Goal: Task Accomplishment & Management: Manage account settings

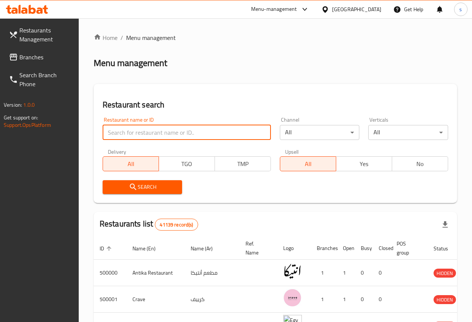
click at [137, 130] on input "search" at bounding box center [187, 132] width 168 height 15
paste input "778029"
type input "778029"
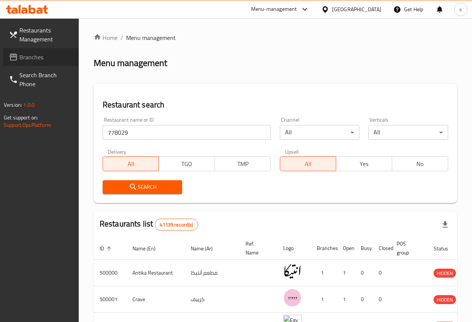
click at [34, 55] on span "Branches" at bounding box center [45, 57] width 53 height 9
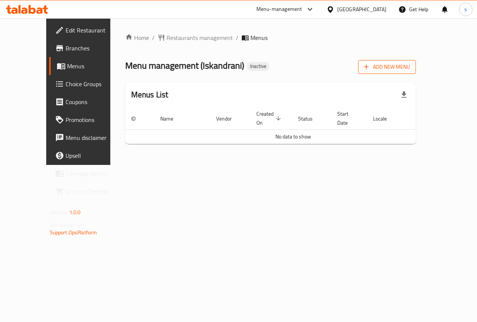
click at [410, 66] on span "Add New Menu" at bounding box center [387, 66] width 46 height 9
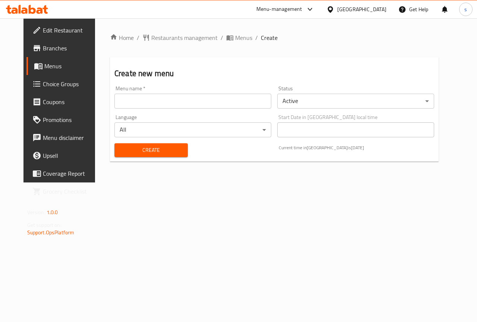
click at [189, 102] on input "text" at bounding box center [193, 101] width 157 height 15
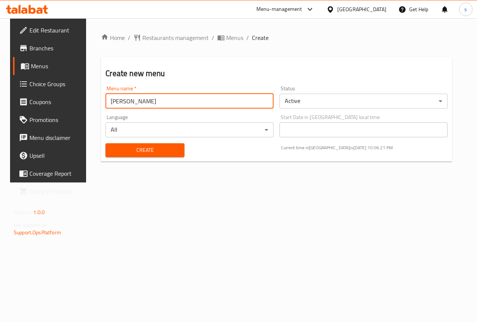
type input "[PERSON_NAME]"
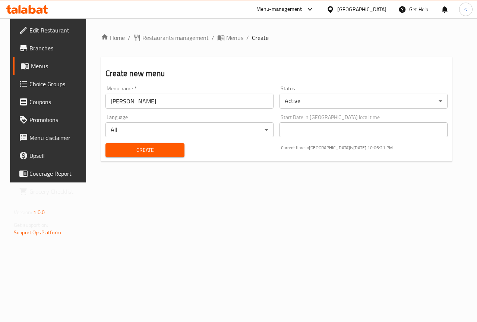
click at [234, 182] on div "Home / Restaurants management / Menus / Create Create new menu Menu name   * sa…" at bounding box center [276, 100] width 381 height 164
click at [153, 151] on span "Create" at bounding box center [145, 149] width 67 height 9
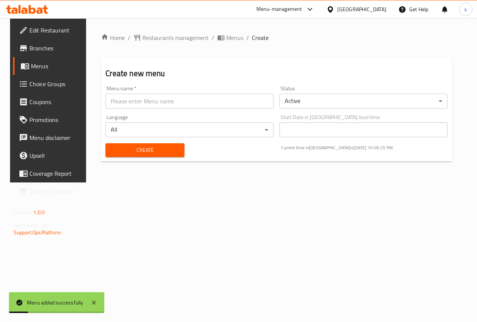
click at [47, 65] on span "Menus" at bounding box center [57, 66] width 53 height 9
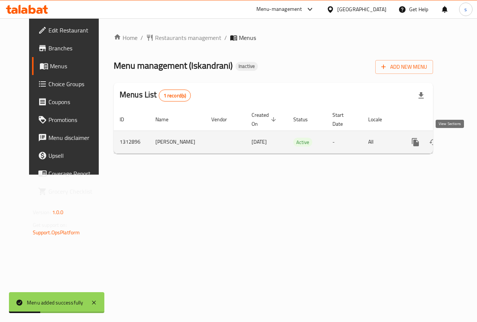
click at [465, 145] on icon "enhanced table" at bounding box center [469, 142] width 9 height 9
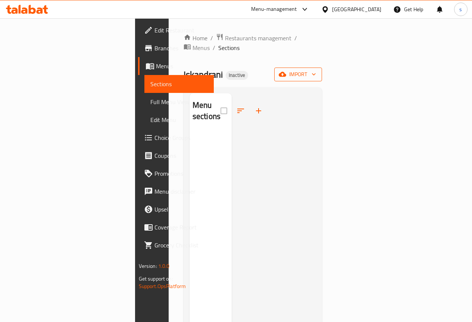
click at [316, 70] on span "import" at bounding box center [298, 74] width 36 height 9
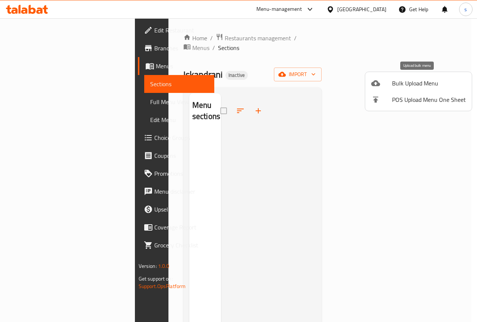
click at [406, 84] on span "Bulk Upload Menu" at bounding box center [429, 83] width 74 height 9
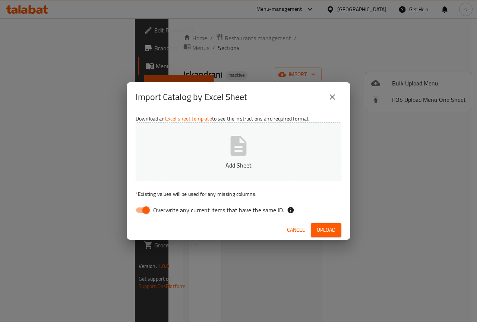
click at [400, 154] on div "Import Catalog by Excel Sheet Download an Excel sheet template to see the instr…" at bounding box center [238, 161] width 477 height 322
click at [330, 96] on icon "close" at bounding box center [332, 97] width 9 height 9
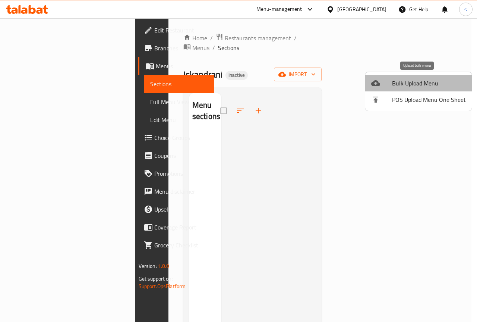
click at [429, 83] on span "Bulk Upload Menu" at bounding box center [429, 83] width 74 height 9
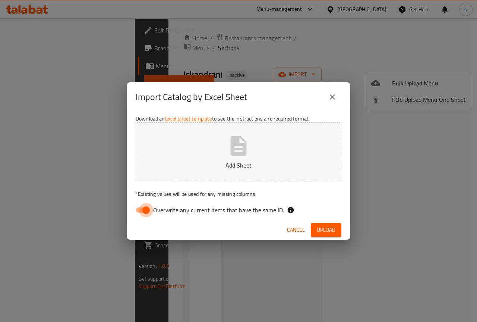
click at [141, 215] on input "Overwrite any current items that have the same ID." at bounding box center [146, 210] width 43 height 14
checkbox input "false"
click at [331, 98] on icon "close" at bounding box center [332, 97] width 9 height 9
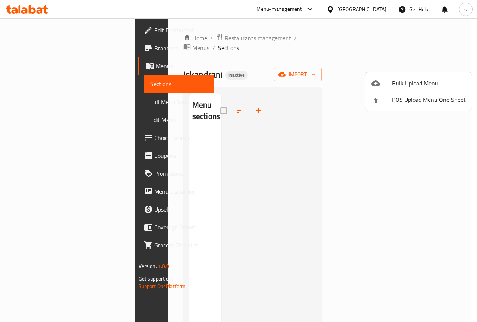
click at [395, 152] on div at bounding box center [238, 161] width 477 height 322
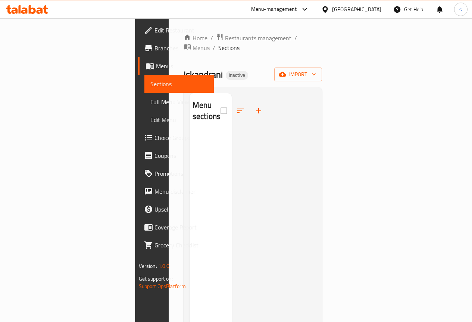
click at [154, 51] on span "Branches" at bounding box center [180, 48] width 53 height 9
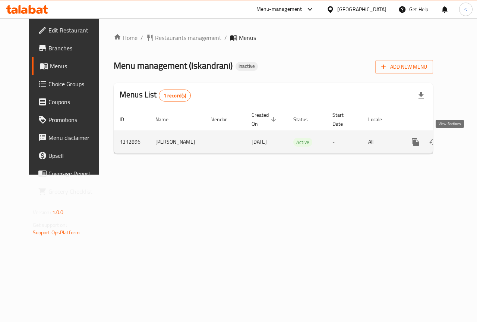
click at [465, 144] on icon "enhanced table" at bounding box center [469, 142] width 9 height 9
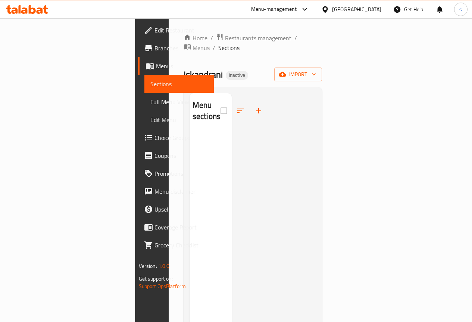
click at [322, 55] on div "Home / Restaurants management / Menus / Sections Iskandrani Inactive import Men…" at bounding box center [253, 227] width 139 height 388
click at [316, 70] on span "import" at bounding box center [298, 74] width 36 height 9
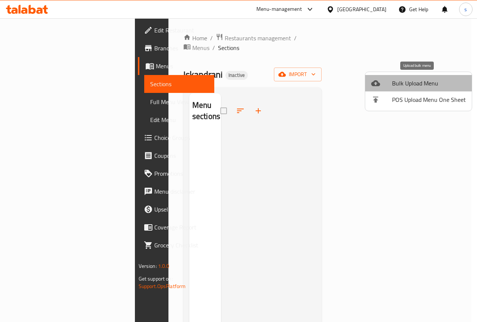
click at [426, 90] on li "Bulk Upload Menu" at bounding box center [419, 83] width 107 height 16
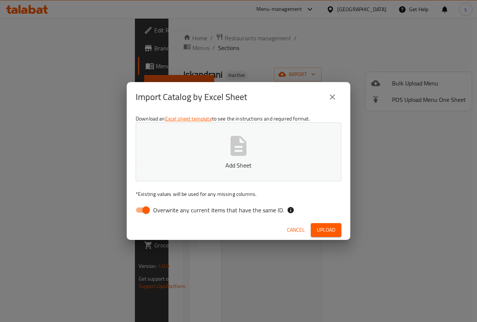
click at [209, 266] on div "Import Catalog by Excel Sheet Download an Excel sheet template to see the instr…" at bounding box center [238, 161] width 477 height 322
click at [329, 98] on icon "close" at bounding box center [332, 97] width 9 height 9
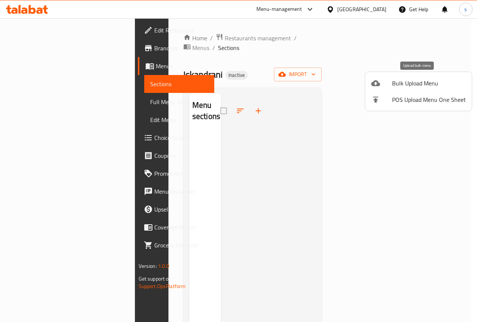
click at [392, 81] on div at bounding box center [381, 83] width 21 height 9
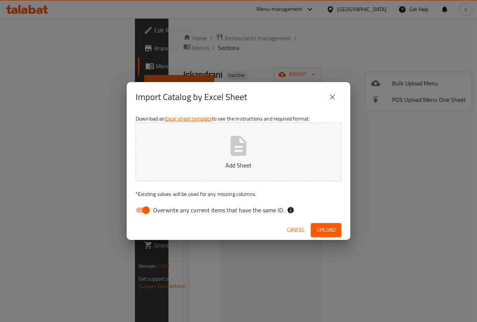
click at [142, 211] on input "Overwrite any current items that have the same ID." at bounding box center [146, 210] width 43 height 14
checkbox input "false"
click at [257, 156] on button "Add Sheet" at bounding box center [239, 151] width 206 height 59
click at [329, 236] on button "Upload" at bounding box center [326, 230] width 31 height 14
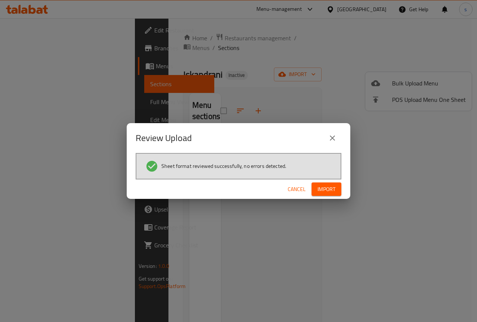
click at [327, 192] on span "Import" at bounding box center [327, 189] width 18 height 9
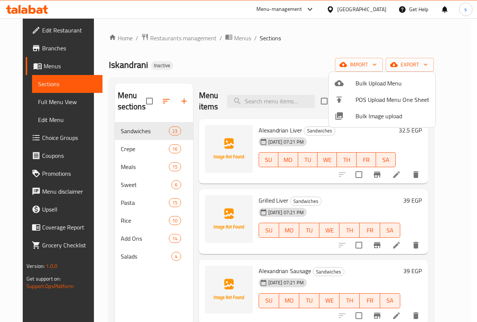
click at [280, 75] on div at bounding box center [238, 161] width 477 height 322
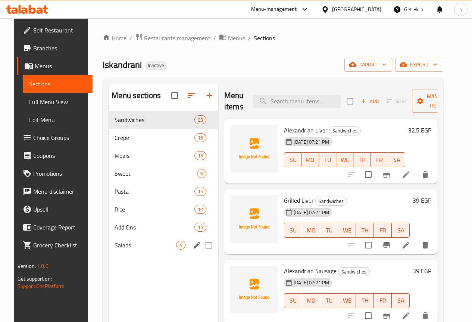
click at [201, 253] on input "Menu sections" at bounding box center [209, 245] width 16 height 16
checkbox input "true"
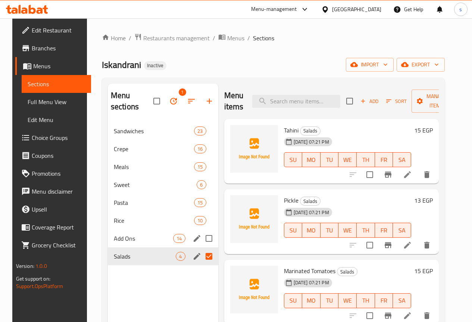
click at [201, 240] on input "Menu sections" at bounding box center [209, 239] width 16 height 16
checkbox input "true"
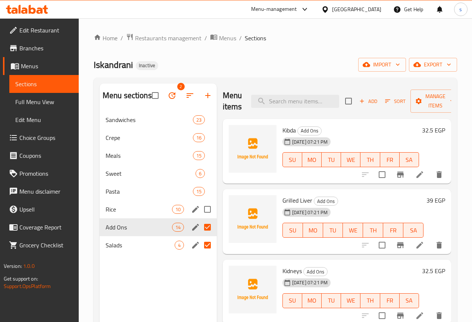
click at [200, 217] on input "Menu sections" at bounding box center [208, 209] width 16 height 16
checkbox input "true"
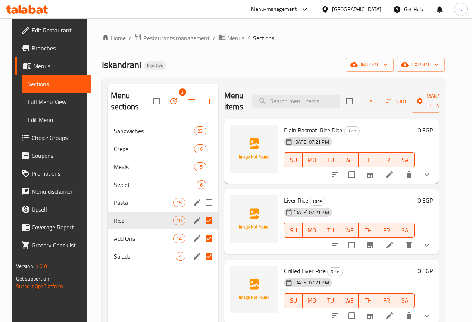
click at [201, 203] on input "Menu sections" at bounding box center [209, 203] width 16 height 16
checkbox input "true"
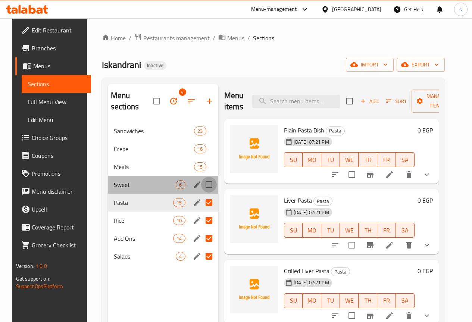
click at [201, 181] on input "Menu sections" at bounding box center [209, 185] width 16 height 16
checkbox input "true"
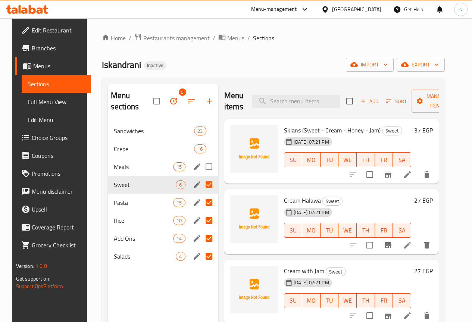
click at [201, 166] on input "Menu sections" at bounding box center [209, 167] width 16 height 16
checkbox input "true"
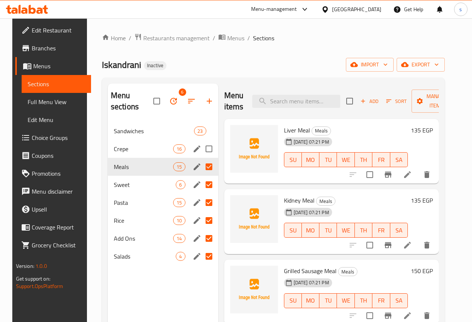
click at [201, 151] on input "Menu sections" at bounding box center [209, 149] width 16 height 16
checkbox input "true"
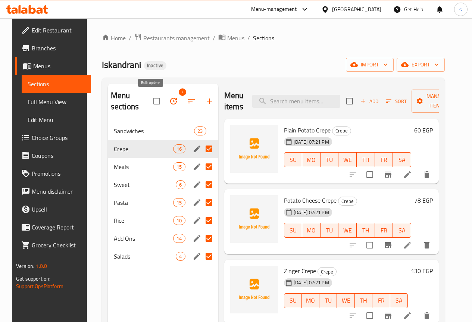
click at [169, 100] on icon "button" at bounding box center [173, 101] width 9 height 9
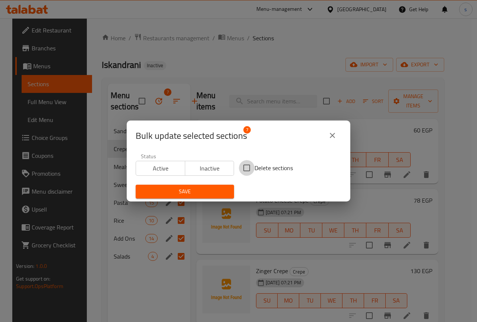
click at [242, 170] on input "Delete sections" at bounding box center [247, 168] width 16 height 16
checkbox input "true"
click at [220, 186] on button "Save" at bounding box center [185, 192] width 98 height 14
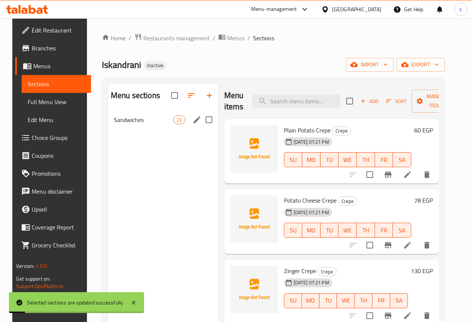
click at [144, 122] on div "Sandwiches 23" at bounding box center [163, 120] width 110 height 18
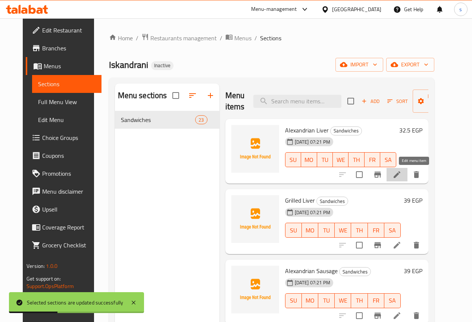
click at [401, 179] on icon at bounding box center [396, 174] width 9 height 9
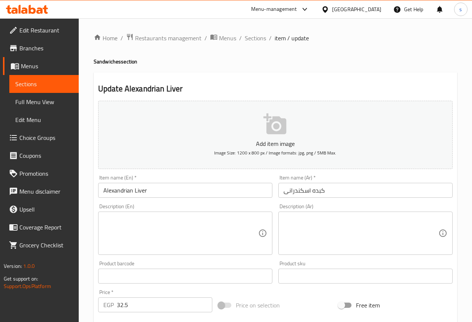
click at [306, 242] on textarea at bounding box center [360, 233] width 155 height 35
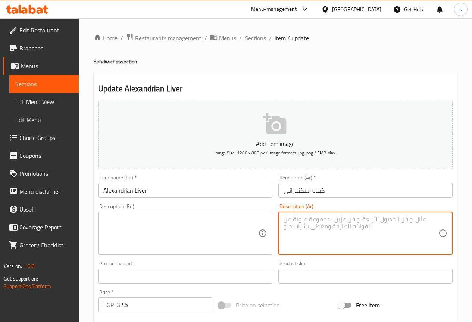
paste textarea "شرائح كبدة بلدي متبلة بخلطة الثوم والفلفل الحار على الطريقة الإسكندرانية الأصيل…"
type textarea "شرائح كبدة بلدي متبلة بخلطة الثوم والفلفل الحار على الطريقة الإسكندرانية الأصيل…"
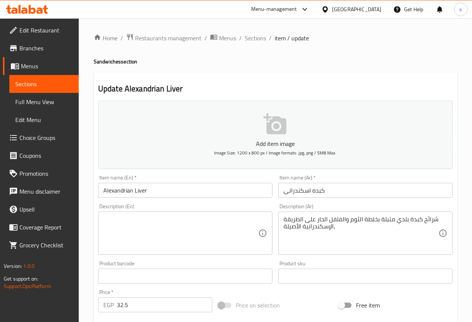
click at [370, 233] on textarea "شرائح كبدة بلدي متبلة بخلطة الثوم والفلفل الحار على الطريقة الإسكندرانية الأصيل…" at bounding box center [360, 233] width 155 height 35
drag, startPoint x: 441, startPoint y: 220, endPoint x: 374, endPoint y: 226, distance: 67.4
click at [396, 226] on div "شرائح كبدة بلدي متبلة بخلطة الثوم والفلفل الحار على الطريقة الإسكندرانية الأصيل…" at bounding box center [365, 232] width 174 height 43
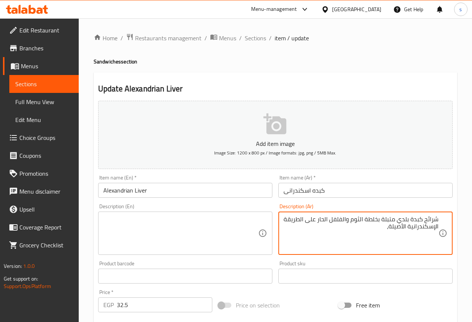
drag, startPoint x: 372, startPoint y: 226, endPoint x: 454, endPoint y: 210, distance: 83.0
click at [454, 210] on div "Description (Ar) شرائح كبدة بلدي متبلة بخلطة الثوم والفلفل الحار على الطريقة ال…" at bounding box center [365, 229] width 180 height 57
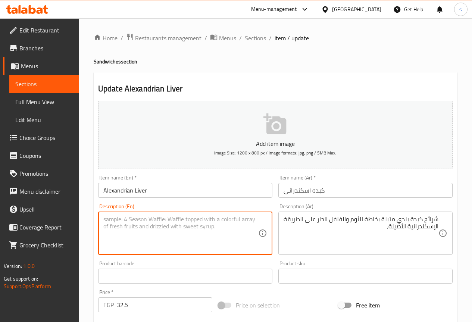
click at [209, 223] on textarea at bounding box center [180, 233] width 155 height 35
paste textarea "Local liver slices seasoned with a mixture of garlic and hot pepper in the auth…"
type textarea "Local liver slices seasoned with a mixture of garlic and hot pepper in the auth…"
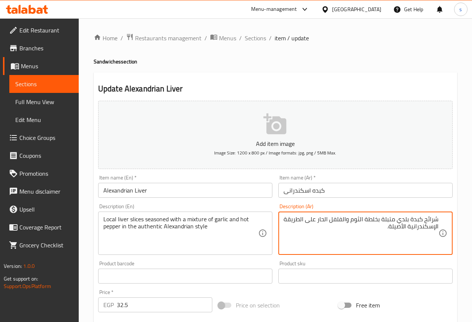
type textarea "شرائح كبدة بلدي متبلة بخلطة الثوم والفلفل الحار على الطريقة الإسكندرانية الأصيل…"
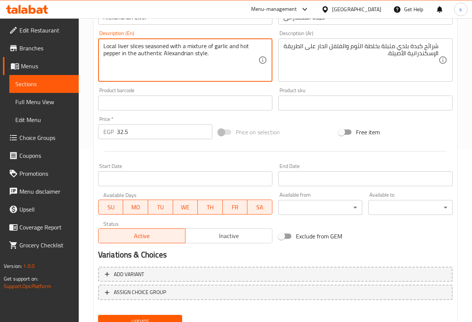
scroll to position [186, 0]
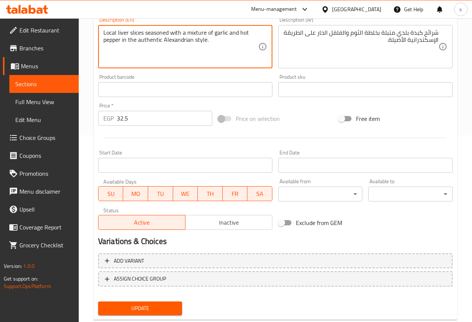
type textarea "Local liver slices seasoned with a mixture of garlic and hot pepper in the auth…"
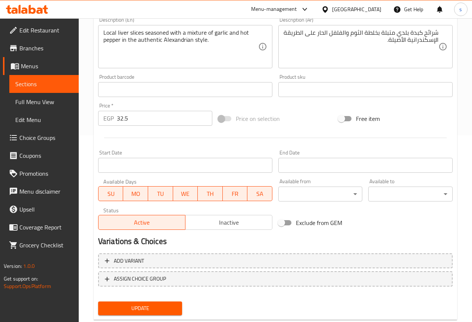
click at [172, 305] on span "Update" at bounding box center [140, 308] width 72 height 9
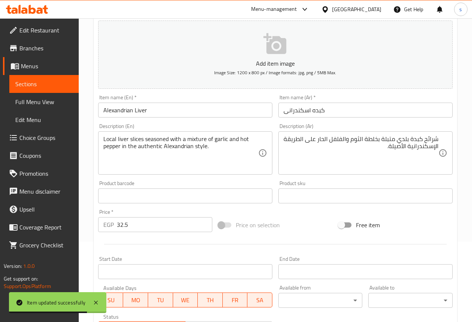
scroll to position [0, 0]
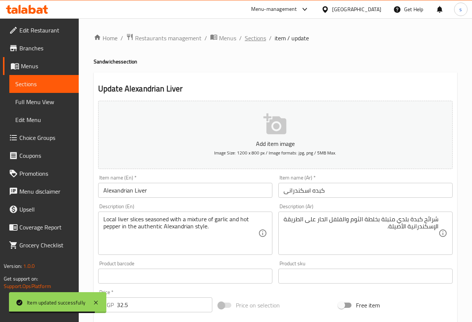
click at [258, 36] on span "Sections" at bounding box center [255, 38] width 21 height 9
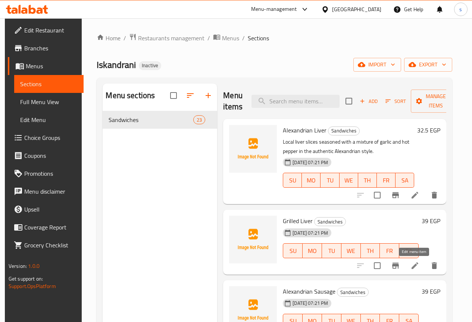
click at [416, 268] on icon at bounding box center [414, 265] width 9 height 9
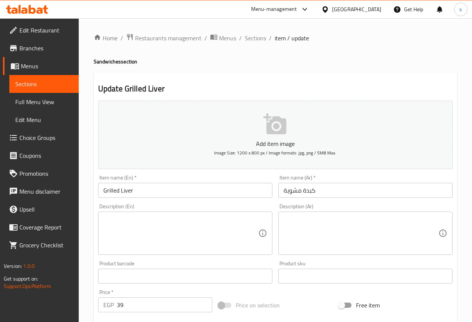
click at [371, 217] on textarea at bounding box center [360, 233] width 155 height 35
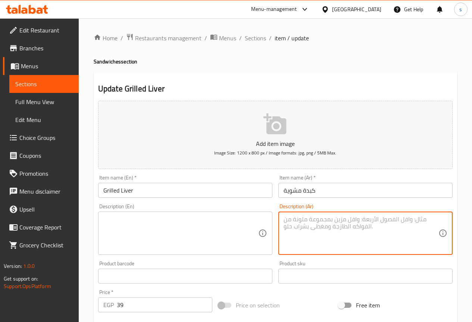
paste textarea "كبدة طرية مشوية على الفحم بتتبيلة خاصة، بنكهة مدخنة خفيفة."
type textarea "كبدة طرية مشوية على الفحم بتتبيلة خاصة، بنكهة مدخنة خفيفة."
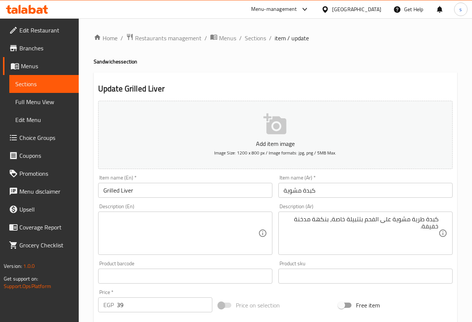
click at [187, 241] on textarea at bounding box center [180, 233] width 155 height 35
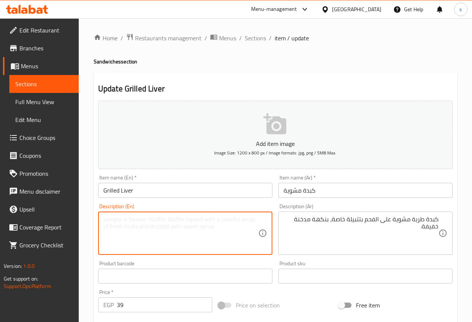
paste textarea "Soft liver grilled over charcoal with a special marinade, with a mild smoky fla…"
click at [144, 229] on textarea "Soft liver grilled over charcoal with a special marinade, with a mild smoky fla…" at bounding box center [180, 233] width 155 height 35
drag, startPoint x: 104, startPoint y: 228, endPoint x: 113, endPoint y: 229, distance: 9.4
click at [113, 229] on textarea "Soft liver grilled over charcoal with a special marinade, with a mild smoky fla…" at bounding box center [180, 233] width 155 height 35
type textarea "Soft liver grilled over charcoal with a special marinade, with a mild smoky fla…"
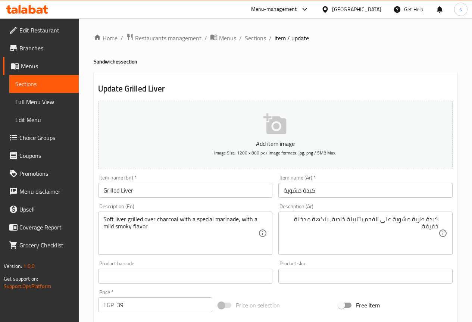
click at [216, 242] on textarea "Soft liver grilled over charcoal with a special marinade, with a mild smoky fla…" at bounding box center [180, 233] width 155 height 35
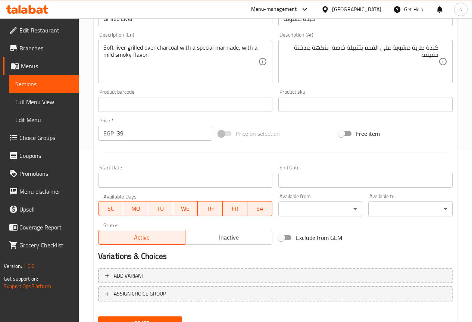
scroll to position [186, 0]
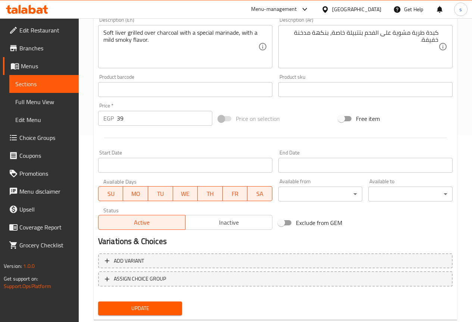
click at [176, 309] on span "Update" at bounding box center [140, 308] width 72 height 9
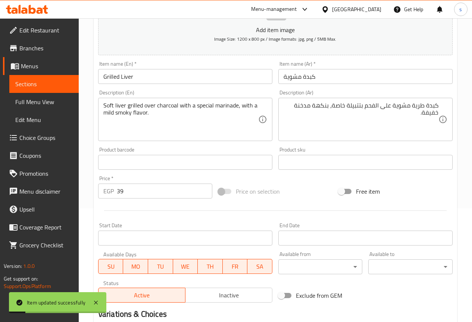
scroll to position [0, 0]
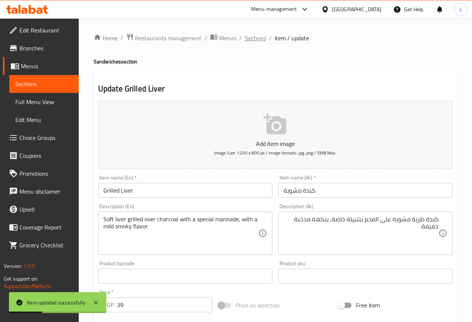
click at [257, 36] on span "Sections" at bounding box center [255, 38] width 21 height 9
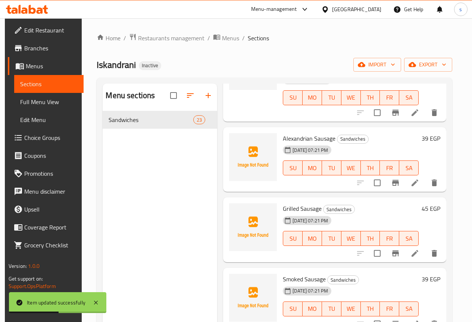
scroll to position [186, 0]
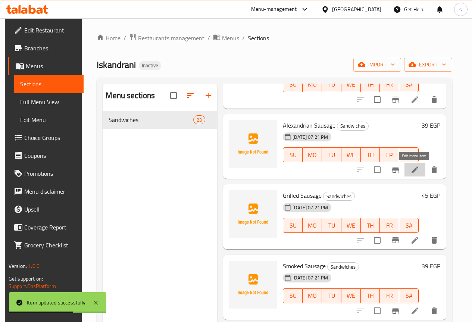
click at [415, 172] on icon at bounding box center [414, 169] width 9 height 9
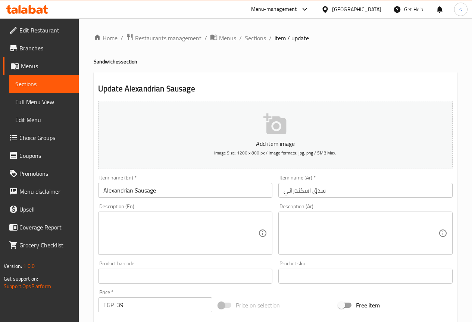
click at [373, 230] on textarea at bounding box center [360, 233] width 155 height 35
click at [344, 216] on textarea at bounding box center [360, 233] width 155 height 35
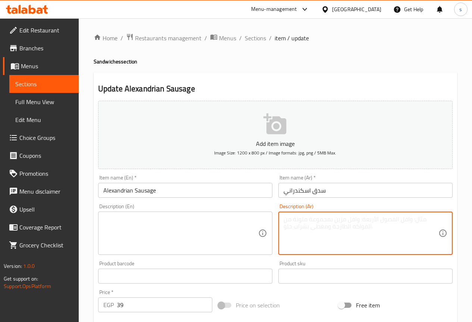
paste textarea "سجق طازة مشوي على الفحم، بطعم غني ورائحة شهية."
type textarea "سجق طازة مشوي على الفحم، بطعم غني ورائحة شهية."
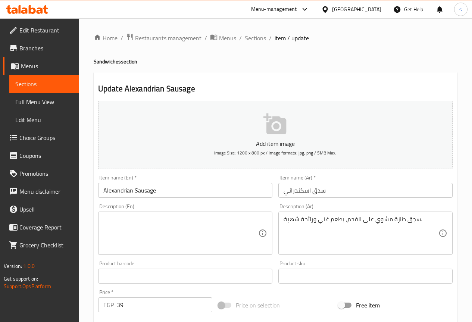
click at [215, 225] on textarea at bounding box center [180, 233] width 155 height 35
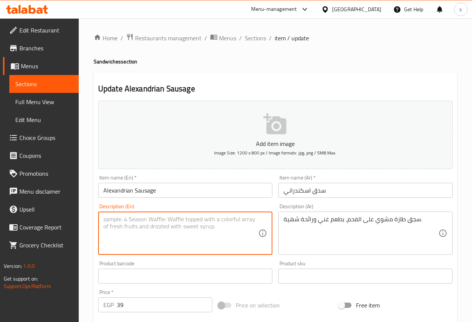
paste textarea "Fresh sausage grilled over charcoal, with a rich taste and delicious aroma."
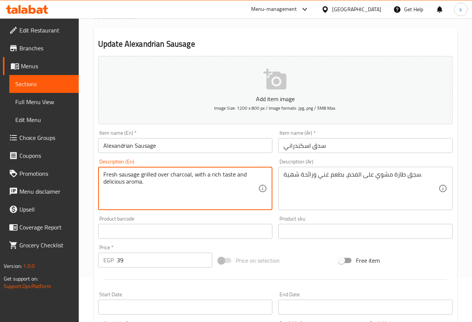
scroll to position [205, 0]
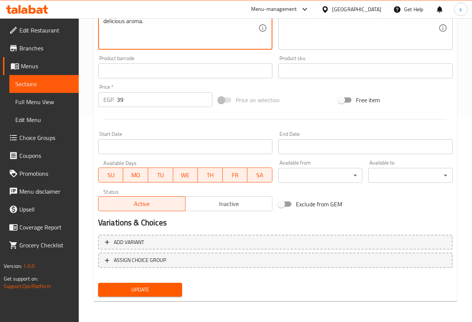
type textarea "Fresh sausage grilled over charcoal, with a rich taste and delicious aroma."
click at [148, 296] on button "Update" at bounding box center [140, 290] width 84 height 14
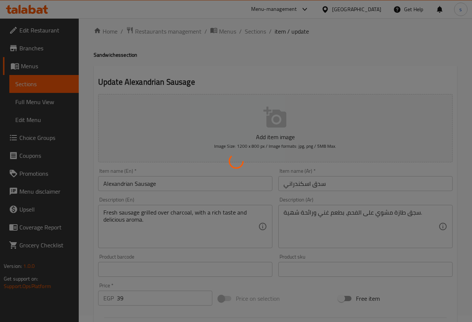
scroll to position [0, 0]
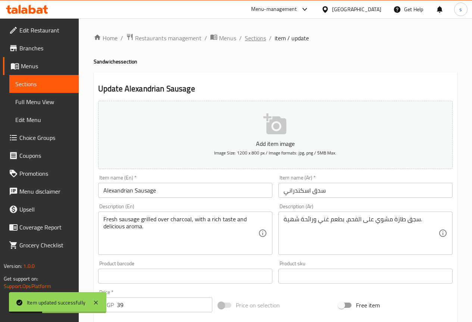
click at [261, 36] on span "Sections" at bounding box center [255, 38] width 21 height 9
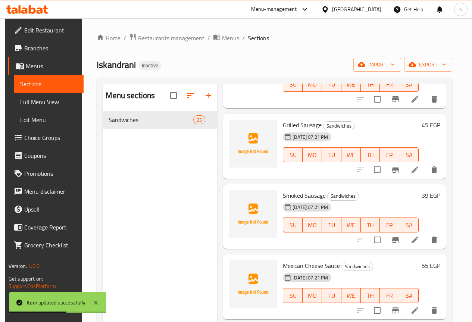
scroll to position [298, 0]
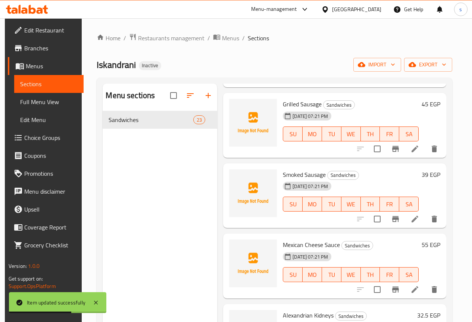
click at [410, 144] on icon at bounding box center [414, 148] width 9 height 9
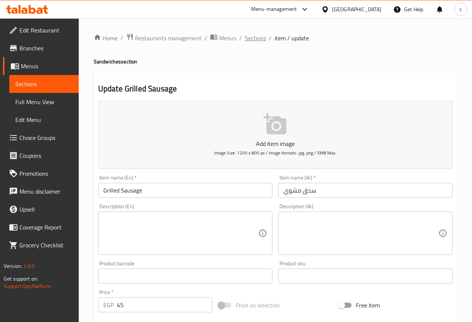
click at [253, 34] on span "Sections" at bounding box center [255, 38] width 21 height 9
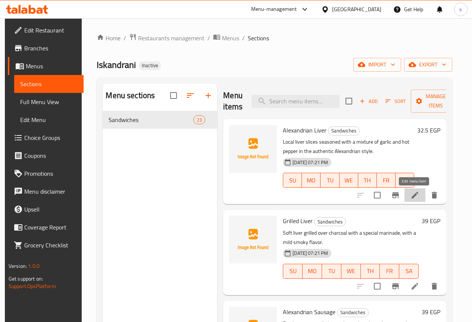
click at [412, 195] on icon at bounding box center [414, 195] width 9 height 9
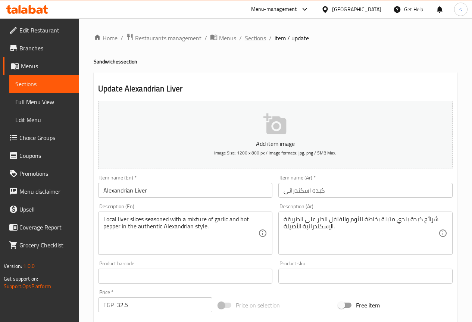
click at [255, 35] on span "Sections" at bounding box center [255, 38] width 21 height 9
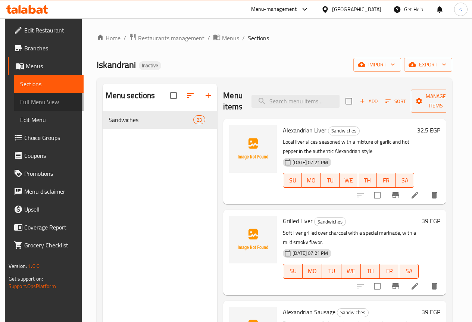
click at [53, 105] on span "Full Menu View" at bounding box center [48, 101] width 57 height 9
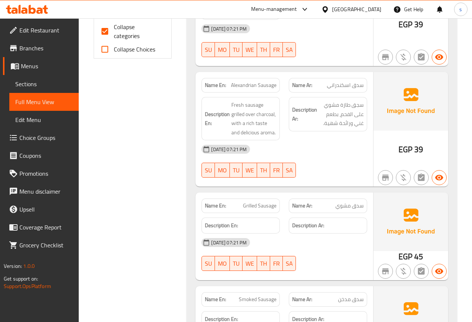
scroll to position [336, 0]
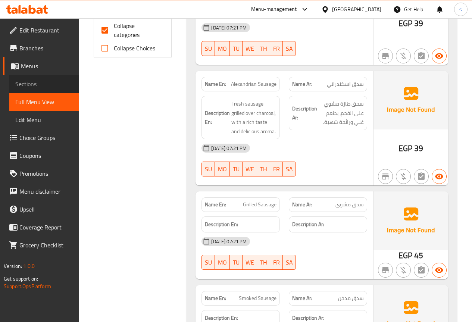
click at [63, 78] on link "Sections" at bounding box center [43, 84] width 69 height 18
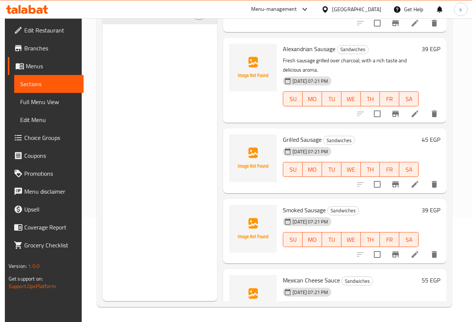
scroll to position [186, 0]
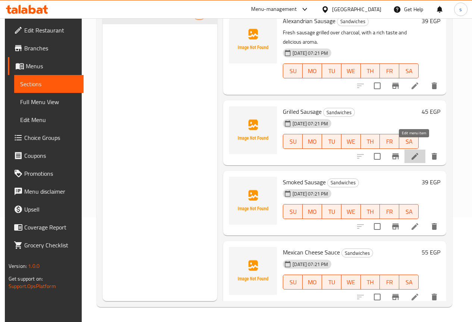
click at [415, 152] on icon at bounding box center [414, 156] width 9 height 9
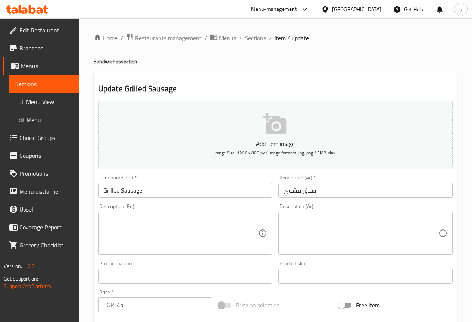
click at [357, 231] on textarea at bounding box center [360, 233] width 155 height 35
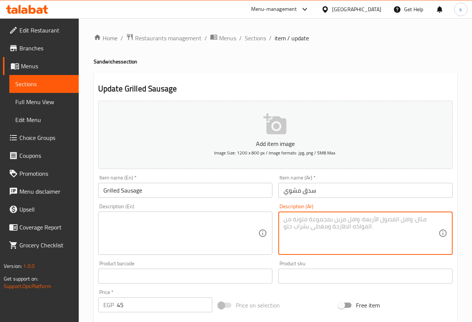
paste textarea "سجق طازة مشوي على الفحم، بطعم غني ورائحة شهية."
type textarea "سجق طازة مشوي على الفحم، بطعم غني ورائحة شهية."
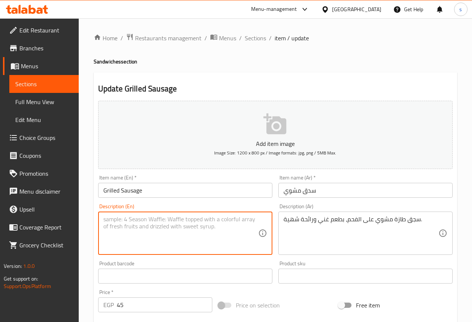
click at [159, 231] on textarea at bounding box center [180, 233] width 155 height 35
paste textarea "Fresh sausage grilled over charcoal, with a rich taste and delicious aroma."
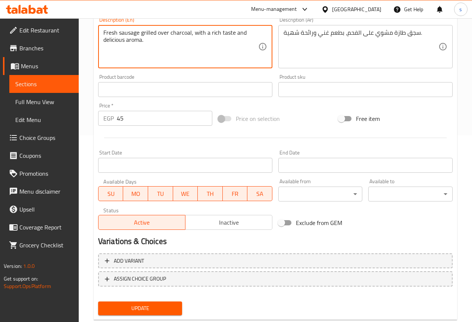
type textarea "Fresh sausage grilled over charcoal, with a rich taste and delicious aroma."
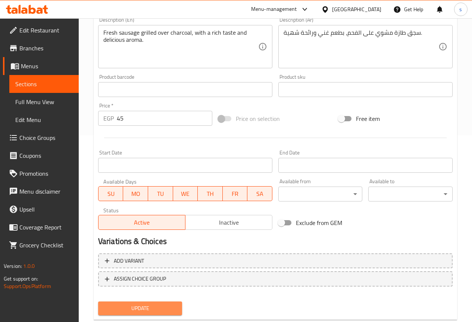
click at [148, 304] on span "Update" at bounding box center [140, 308] width 72 height 9
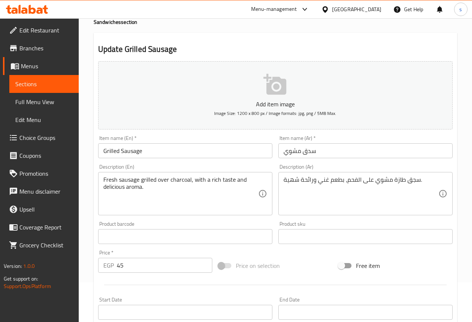
scroll to position [205, 0]
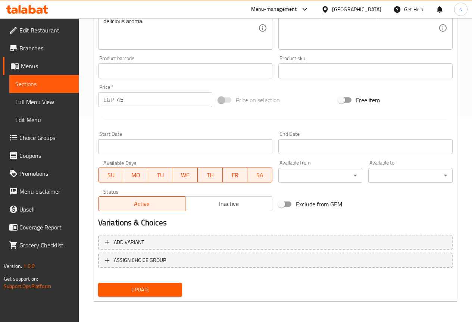
click at [143, 293] on span "Update" at bounding box center [140, 289] width 72 height 9
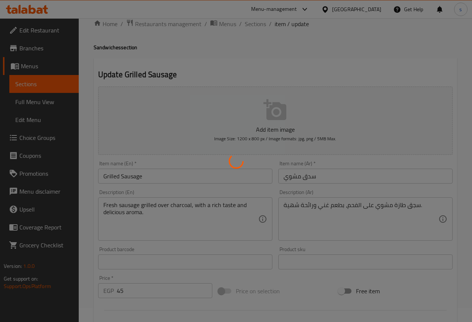
scroll to position [0, 0]
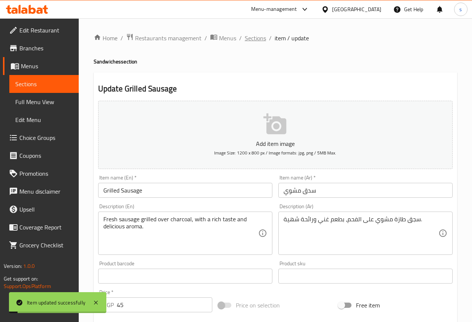
click at [255, 41] on span "Sections" at bounding box center [255, 38] width 21 height 9
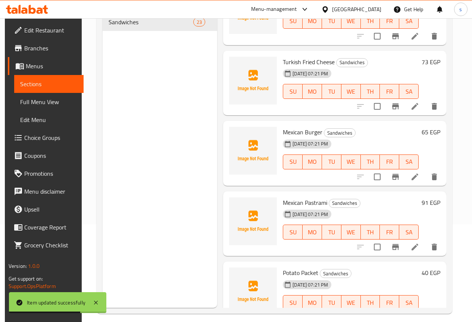
scroll to position [104, 0]
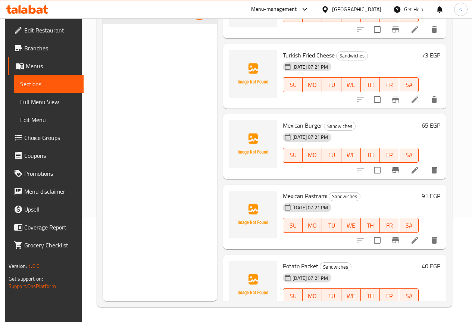
click at [413, 306] on icon at bounding box center [414, 310] width 9 height 9
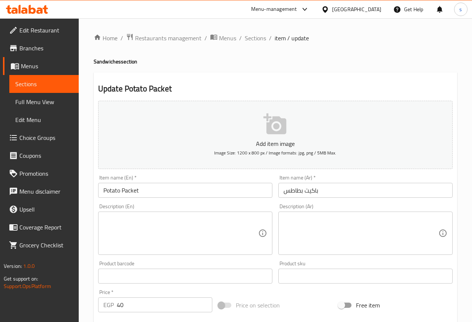
click at [297, 221] on textarea at bounding box center [360, 233] width 155 height 35
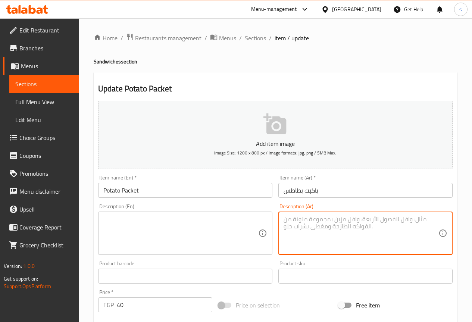
click at [329, 246] on textarea at bounding box center [360, 233] width 155 height 35
paste textarea "باكيت بطاطس مقرمشة مثالية للجانبية."
type textarea "باكيت بطاطس مقرمشة مثالية للجانبية."
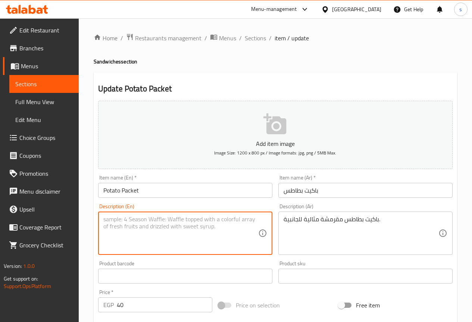
click at [181, 235] on textarea at bounding box center [180, 233] width 155 height 35
paste textarea "A packet of crispy potatoes perfect for the side."
click at [190, 220] on textarea "A packet of crispy potatoes perfect for the side." at bounding box center [180, 233] width 155 height 35
click at [232, 220] on textarea "A packet of crispy potatoes perfect for the side." at bounding box center [180, 233] width 155 height 35
type textarea "A packet of crispy potatoes"
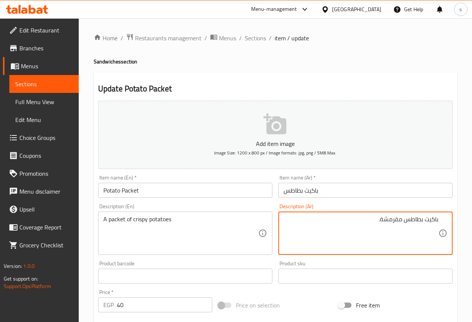
scroll to position [205, 0]
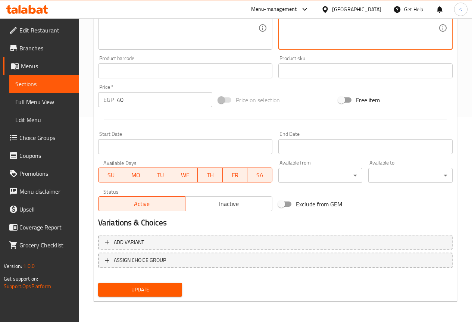
type textarea "باكيت بطاطس مقرمشة."
click at [145, 289] on span "Update" at bounding box center [140, 289] width 72 height 9
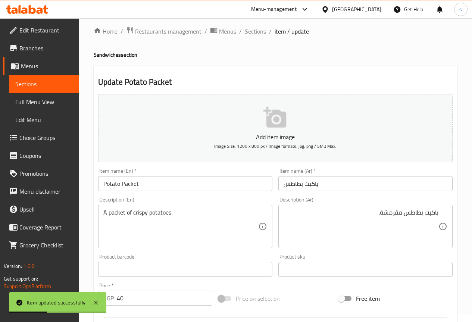
scroll to position [0, 0]
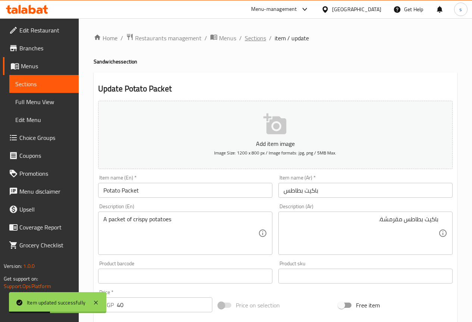
click at [253, 38] on span "Sections" at bounding box center [255, 38] width 21 height 9
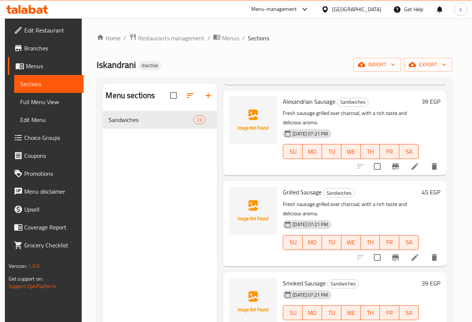
scroll to position [261, 0]
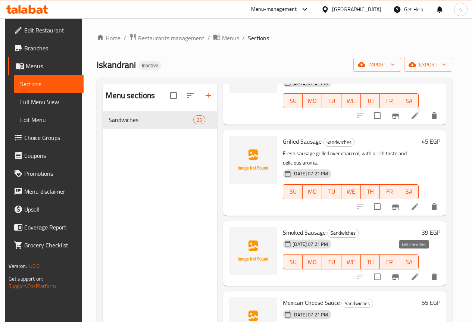
click at [411, 272] on icon at bounding box center [414, 276] width 9 height 9
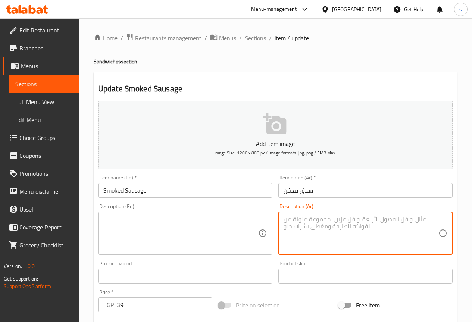
click at [357, 235] on textarea at bounding box center [360, 233] width 155 height 35
paste textarea "سجق بنكهة مميزة مدخنة تضيف له طعم مختلف."
type textarea "سجق بنكهة مميزة مدخنة تضيف له طعم مختلف."
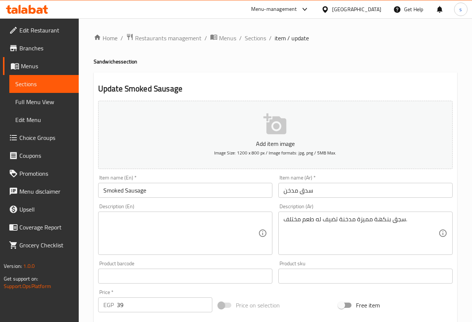
click at [173, 240] on textarea at bounding box center [180, 233] width 155 height 35
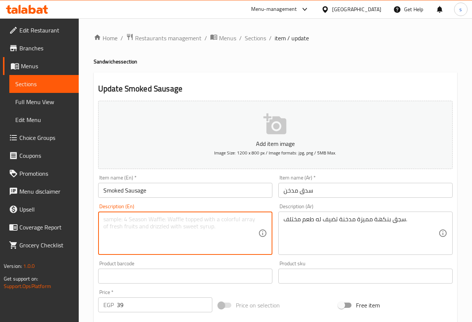
paste textarea "Sausage with a distinctive smoky flavor that adds a different taste."
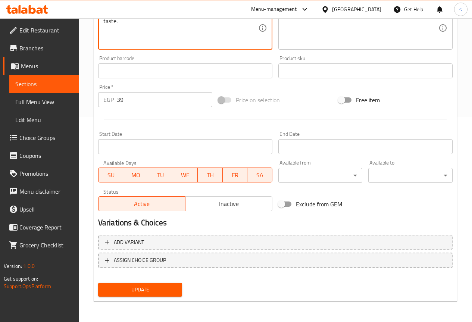
type textarea "Sausage with a distinctive smoky flavor that adds a different taste."
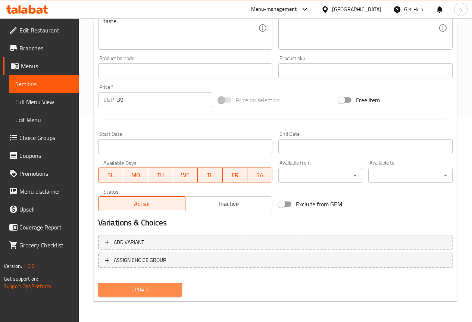
click at [146, 283] on button "Update" at bounding box center [140, 290] width 84 height 14
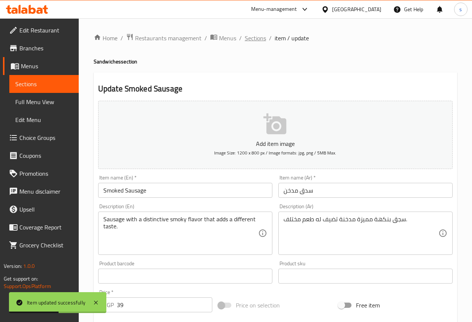
click at [257, 37] on span "Sections" at bounding box center [255, 38] width 21 height 9
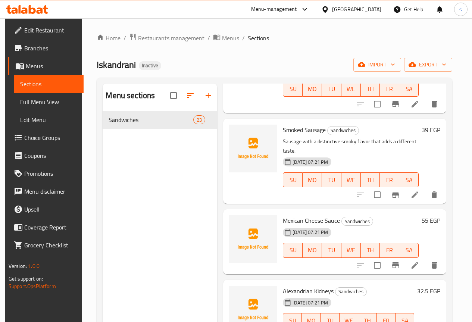
scroll to position [373, 0]
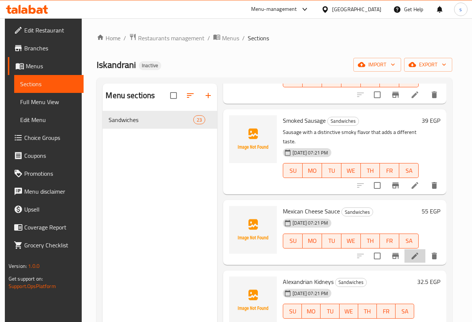
click at [416, 253] on icon at bounding box center [414, 256] width 7 height 7
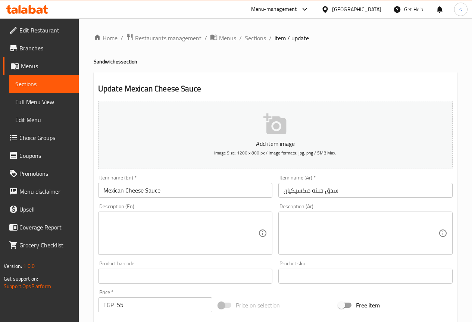
click at [215, 233] on textarea at bounding box center [180, 233] width 155 height 35
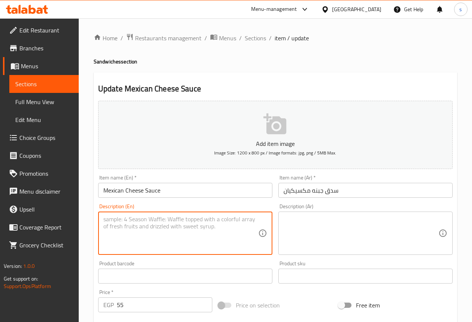
paste textarea "Sausage stuffed with melted cheese, with a spicy Mexican marinade."
type textarea "Sausage stuffed with melted cheese, with a spicy Mexican marinade."
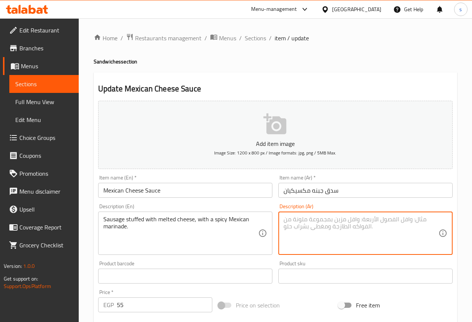
click at [322, 229] on textarea at bounding box center [360, 233] width 155 height 35
paste textarea "سجق محشي جبنة سايحة، مع تتبيلة مكسيكية سبايسي."
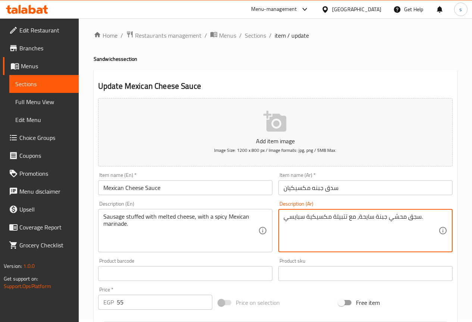
scroll to position [205, 0]
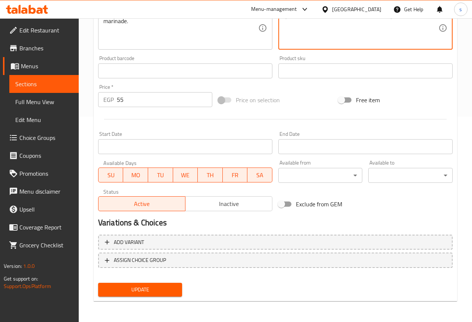
type textarea "سجق محشي جبنة سايحة، مع تتبيلة مكسيكية سبايسي."
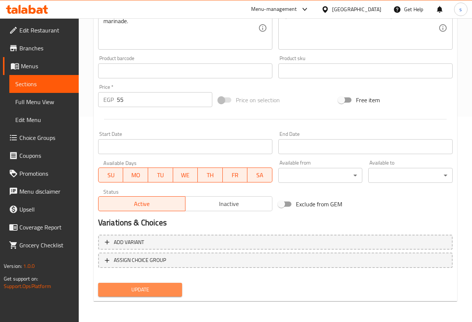
click at [154, 285] on button "Update" at bounding box center [140, 290] width 84 height 14
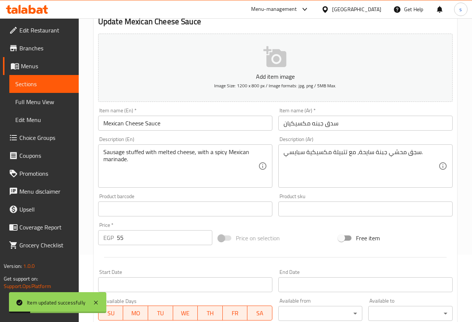
scroll to position [0, 0]
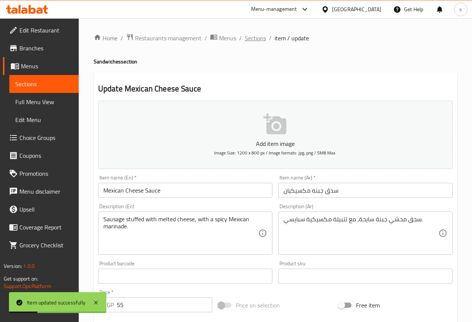
click at [252, 35] on span "Sections" at bounding box center [255, 38] width 21 height 9
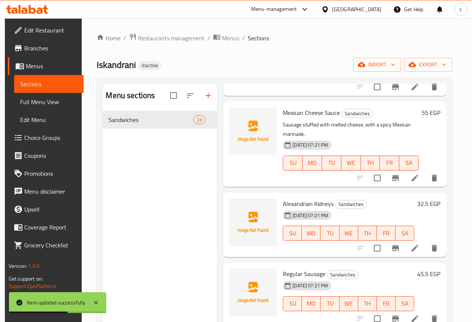
scroll to position [485, 0]
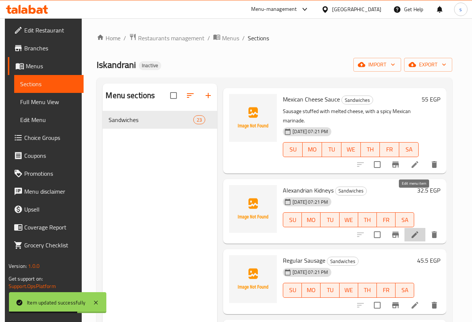
click at [414, 230] on icon at bounding box center [414, 234] width 9 height 9
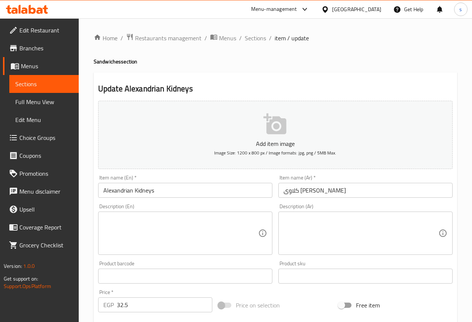
click at [358, 210] on div "Description (Ar) Description (Ar)" at bounding box center [365, 229] width 174 height 51
click at [356, 213] on div "Description (Ar)" at bounding box center [365, 232] width 174 height 43
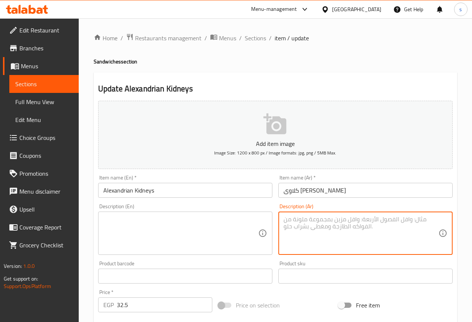
click at [356, 216] on textarea at bounding box center [360, 233] width 155 height 35
paste textarea "كلاوي مشوحة بخلطة الثوم والفلفل الإسكندراني."
type textarea "كلاوي مشوحة بخلطة الثوم والفلفل الإسكندراني."
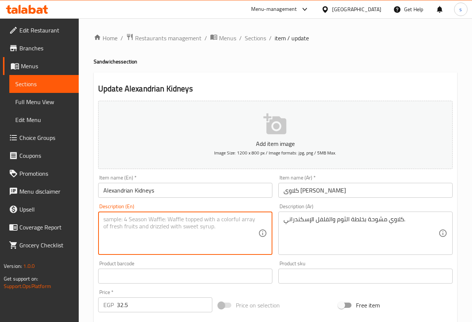
click at [205, 240] on textarea at bounding box center [180, 233] width 155 height 35
paste textarea "Sweets sautéed in a mixture of garlic and Alexandrian pepper."
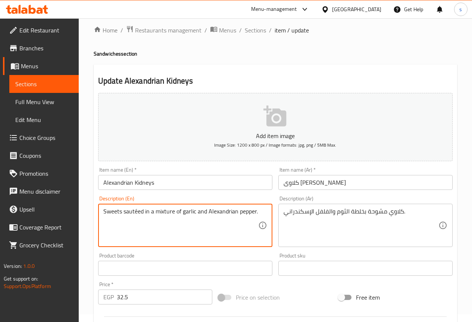
scroll to position [205, 0]
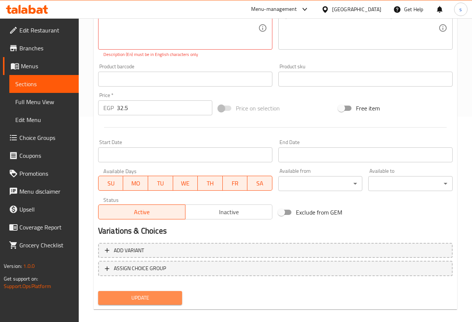
click at [158, 295] on button "Update" at bounding box center [140, 298] width 84 height 14
click at [148, 301] on span "Update" at bounding box center [140, 297] width 72 height 9
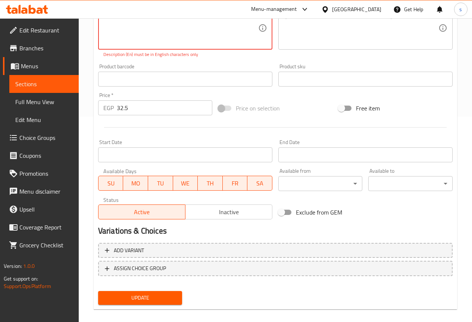
scroll to position [93, 0]
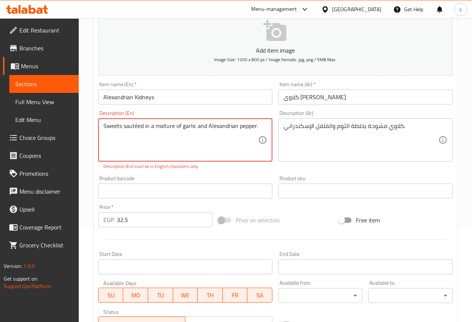
click at [137, 126] on textarea "Sweets sautéed in a mixture of garlic and Alexandrian pepper." at bounding box center [180, 139] width 155 height 35
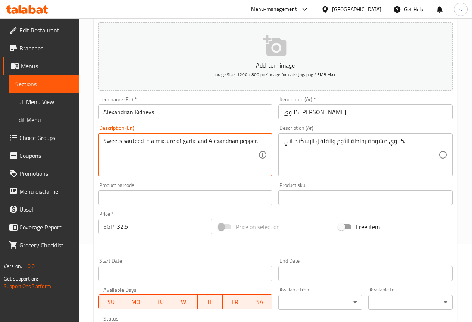
scroll to position [205, 0]
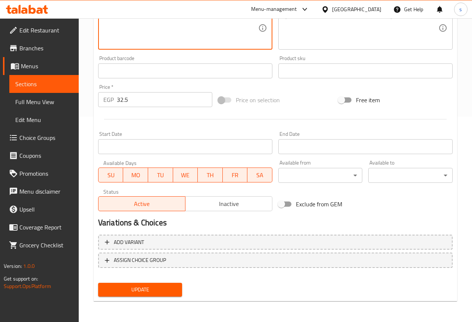
type textarea "Sweets sauteed in a mixture of garlic and Alexandrian pepper."
click at [141, 280] on div "Update" at bounding box center [140, 290] width 90 height 20
click at [141, 281] on div "Update" at bounding box center [140, 290] width 90 height 20
click at [148, 289] on span "Update" at bounding box center [140, 289] width 72 height 9
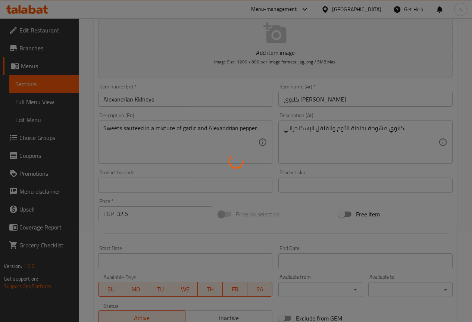
scroll to position [0, 0]
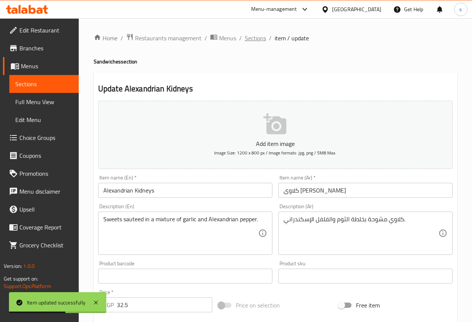
click at [257, 35] on span "Sections" at bounding box center [255, 38] width 21 height 9
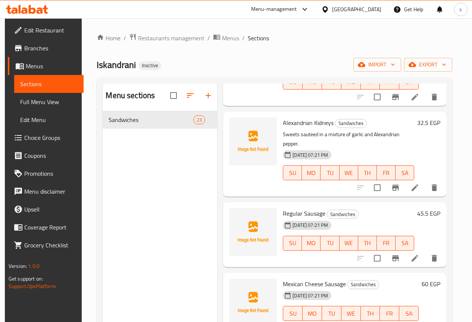
scroll to position [559, 0]
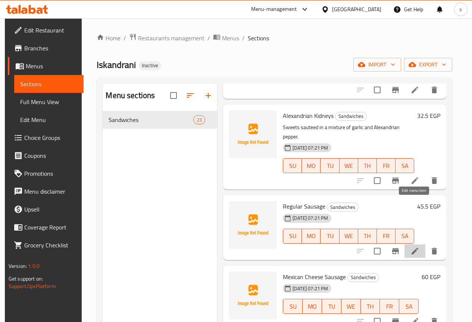
click at [415, 248] on icon at bounding box center [414, 251] width 7 height 7
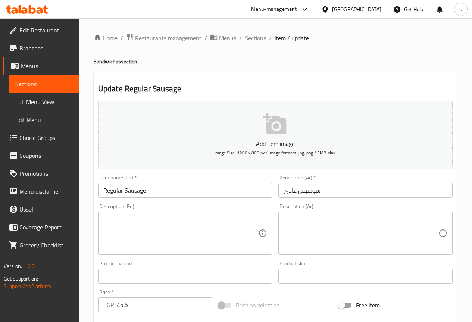
click at [307, 230] on textarea at bounding box center [360, 233] width 155 height 35
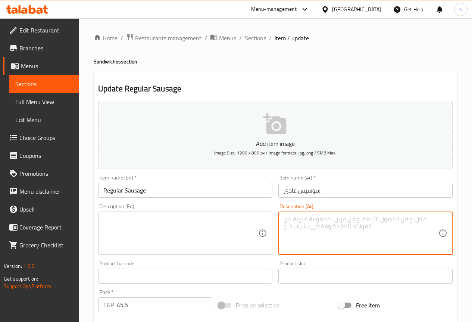
paste textarea "[PERSON_NAME] طازة طري ولذيذ يقدم في عيش طازة."
type textarea "[PERSON_NAME] طازة طري ولذيذ يقدم في عيش طازة."
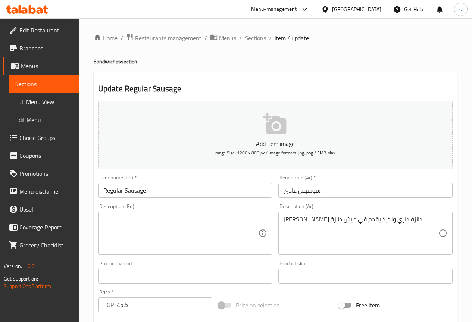
click at [212, 229] on textarea at bounding box center [180, 233] width 155 height 35
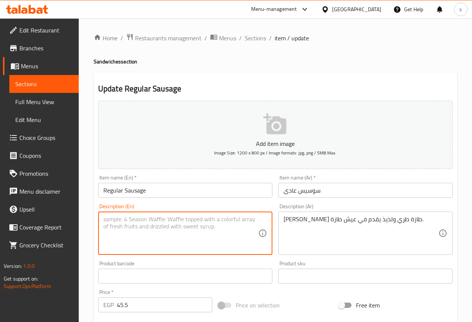
paste textarea "Fresh and delicious sausage served in fresh bread."
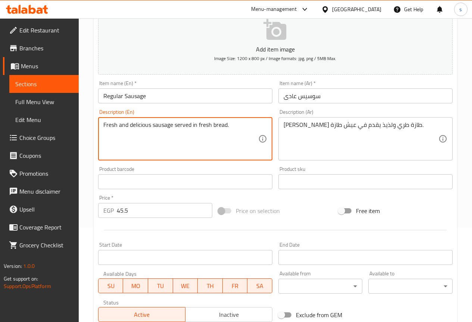
scroll to position [205, 0]
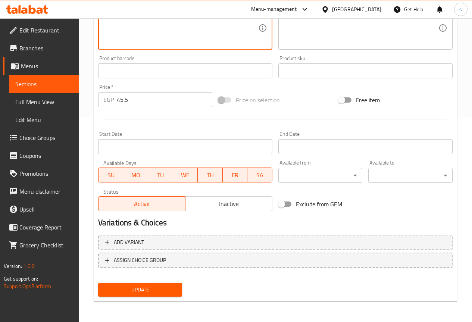
type textarea "Fresh and delicious sausage served in fresh bread."
click at [167, 286] on span "Update" at bounding box center [140, 289] width 72 height 9
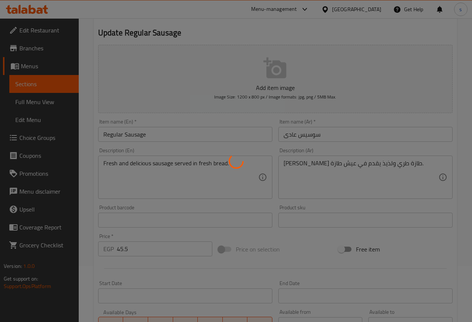
scroll to position [0, 0]
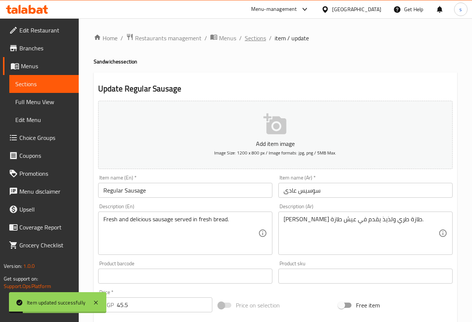
click at [260, 37] on span "Sections" at bounding box center [255, 38] width 21 height 9
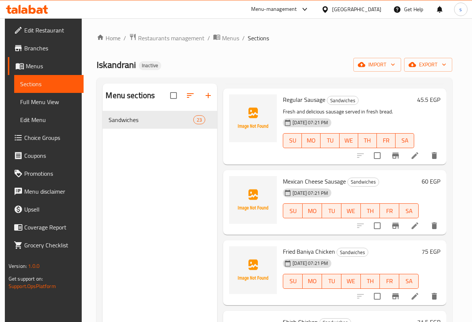
scroll to position [671, 0]
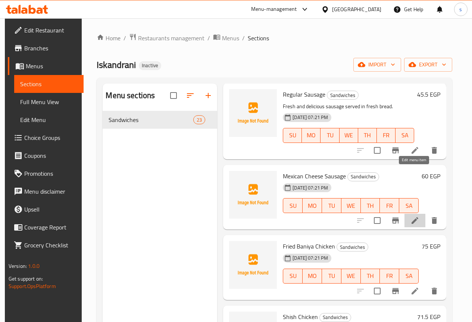
click at [413, 217] on icon at bounding box center [414, 220] width 7 height 7
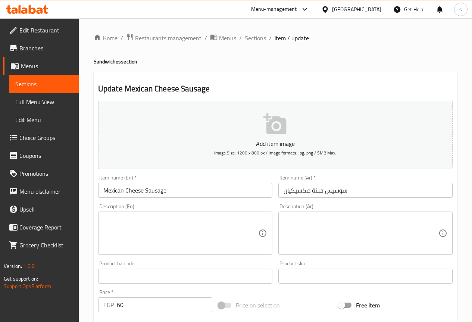
click at [307, 223] on textarea at bounding box center [360, 233] width 155 height 35
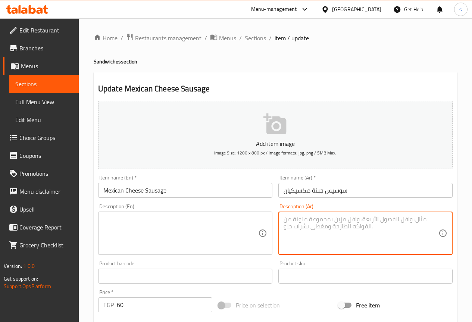
paste textarea "سوسيس محشو جبنة مع خلطة مكسيكية حارة."
type textarea "سوسيس محشو جبنة مع خلطة مكسيكية حارة."
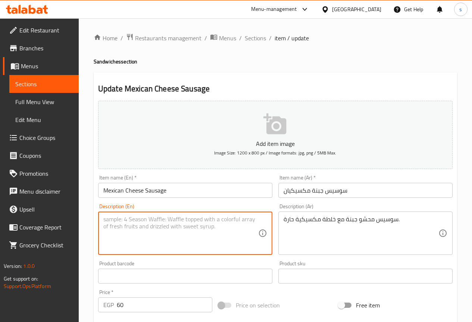
click at [170, 225] on textarea at bounding box center [180, 233] width 155 height 35
paste textarea "Cheese stuffed sausage with a spicy Mexican mixture."
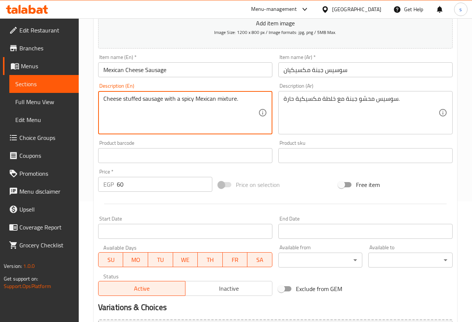
scroll to position [205, 0]
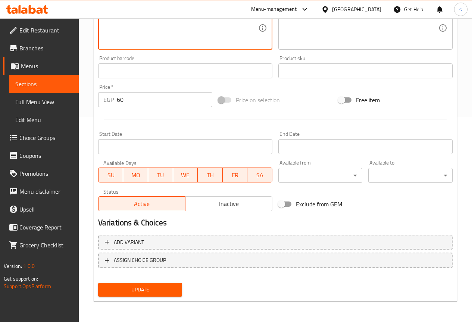
type textarea "Cheese stuffed sausage with a spicy Mexican mixture."
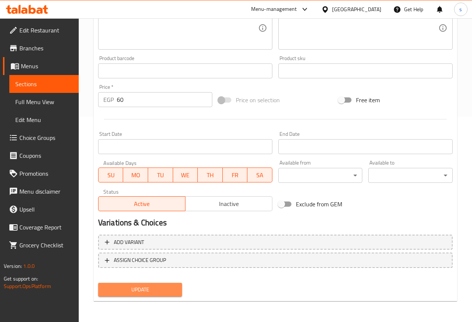
click at [158, 293] on span "Update" at bounding box center [140, 289] width 72 height 9
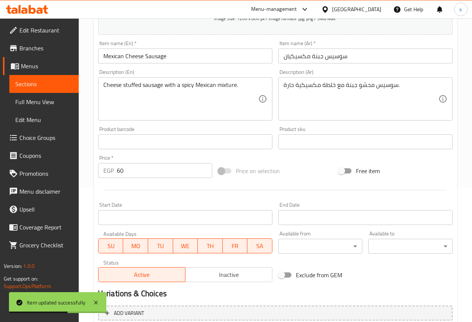
scroll to position [0, 0]
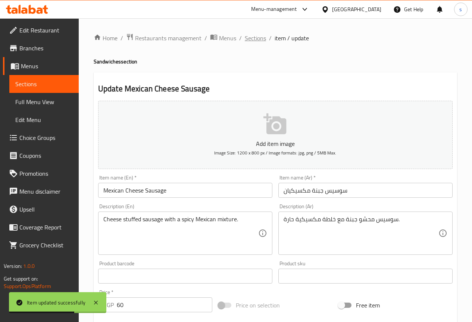
click at [248, 36] on span "Sections" at bounding box center [255, 38] width 21 height 9
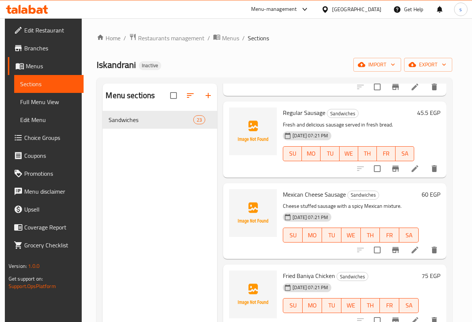
scroll to position [671, 0]
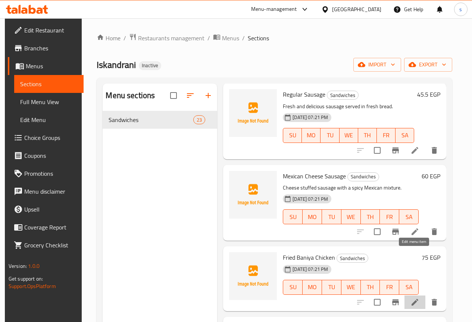
click at [412, 298] on icon at bounding box center [414, 302] width 9 height 9
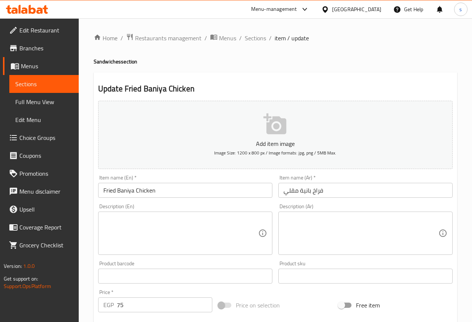
click at [314, 228] on textarea at bounding box center [360, 233] width 155 height 35
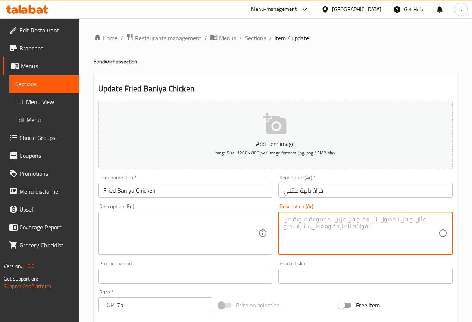
paste textarea "صدور دجاج مغطاة بالبقسماط ومقلية للقرمشة الذهبية."
type textarea "صدور دجاج مغطاة بالبقسماط ومقلية للقرمشة الذهبية."
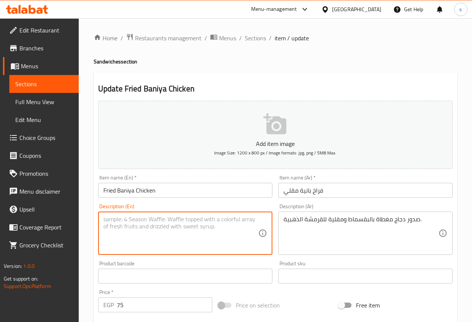
click at [211, 233] on textarea at bounding box center [180, 233] width 155 height 35
paste textarea "Breaded chicken breasts fried for golden crunch."
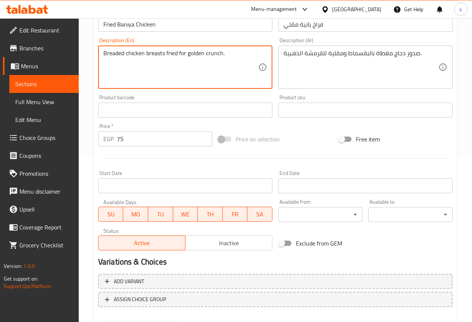
scroll to position [205, 0]
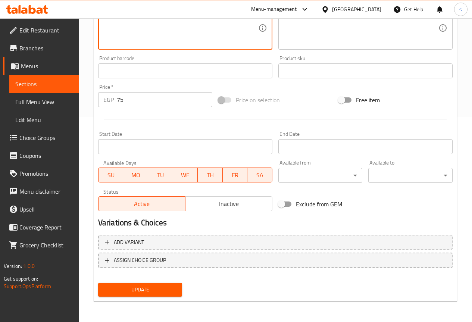
type textarea "Breaded chicken breasts fried for golden crunch."
click at [177, 289] on button "Update" at bounding box center [140, 290] width 84 height 14
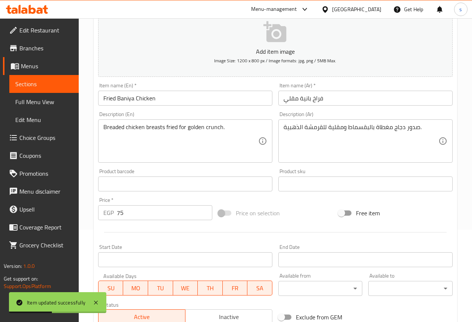
scroll to position [56, 0]
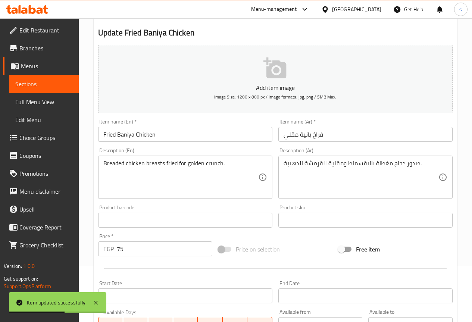
click at [50, 27] on span "Edit Restaurant" at bounding box center [45, 30] width 53 height 9
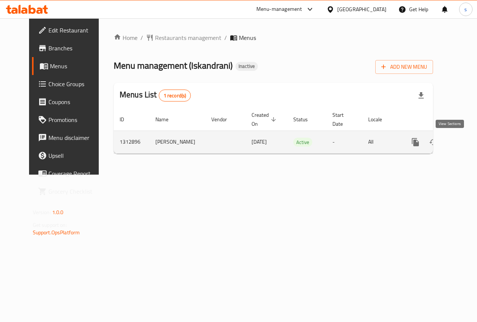
click at [461, 136] on link "enhanced table" at bounding box center [470, 142] width 18 height 18
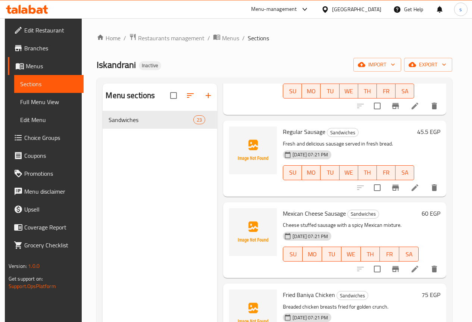
scroll to position [709, 0]
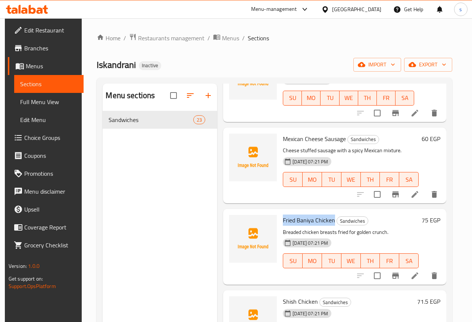
drag, startPoint x: 253, startPoint y: 172, endPoint x: 304, endPoint y: 171, distance: 50.7
click at [304, 214] on span "Fried Baniya Chicken" at bounding box center [309, 219] width 52 height 11
copy span "Fried Baniya Chicken"
click at [283, 214] on span "Fried Baniya Chicken" at bounding box center [309, 219] width 52 height 11
drag, startPoint x: 252, startPoint y: 172, endPoint x: 305, endPoint y: 171, distance: 53.0
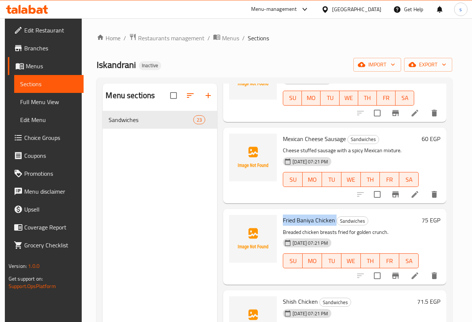
click at [305, 212] on div "Fried Baniya Chicken Sandwiches Breaded chicken breasts fried for golden crunch…" at bounding box center [351, 247] width 142 height 70
copy h6 "Fried Baniya Chicken"
click at [444, 67] on span "export" at bounding box center [428, 64] width 36 height 9
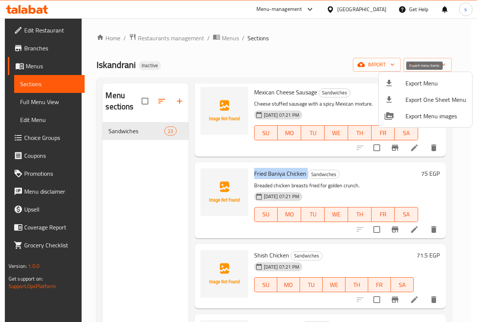
click at [405, 82] on div at bounding box center [395, 83] width 21 height 9
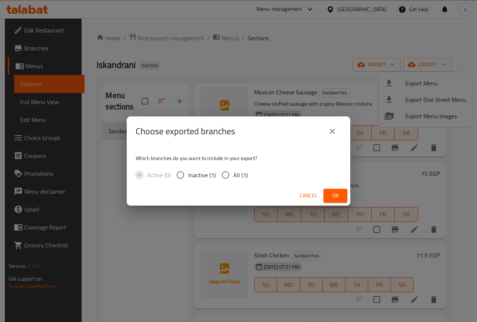
click at [233, 171] on span "All (1)" at bounding box center [240, 174] width 15 height 9
click at [233, 171] on input "All (1)" at bounding box center [226, 175] width 16 height 16
radio input "true"
click at [332, 195] on span "Ok" at bounding box center [336, 195] width 12 height 9
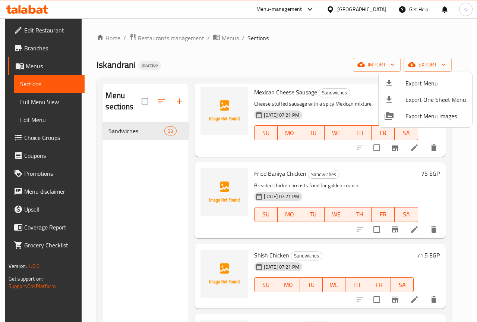
click at [22, 97] on div at bounding box center [238, 161] width 477 height 322
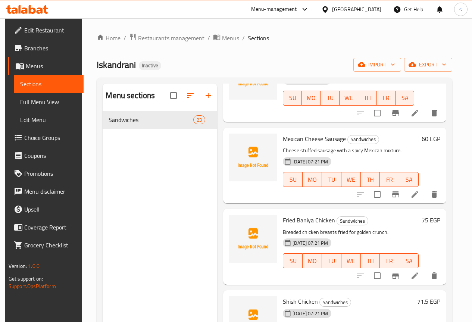
click at [28, 101] on span "Full Menu View" at bounding box center [48, 101] width 57 height 9
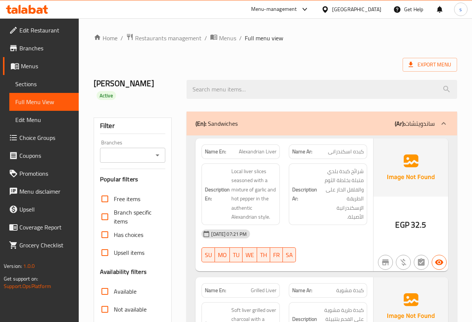
scroll to position [149, 0]
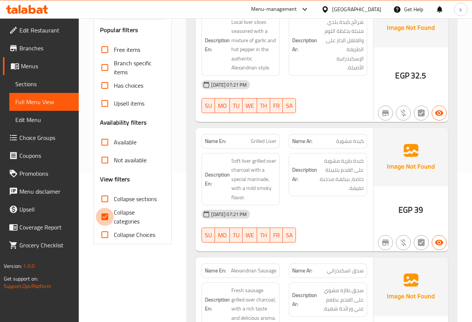
click at [109, 212] on input "Collapse categories" at bounding box center [105, 217] width 18 height 18
checkbox input "false"
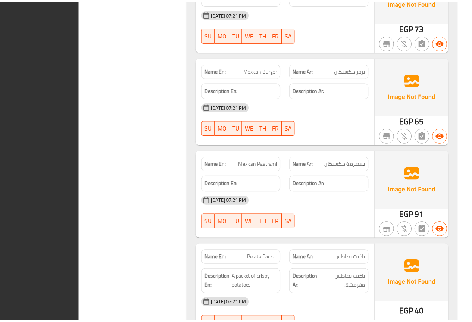
scroll to position [2263, 0]
